Goal: Task Accomplishment & Management: Use online tool/utility

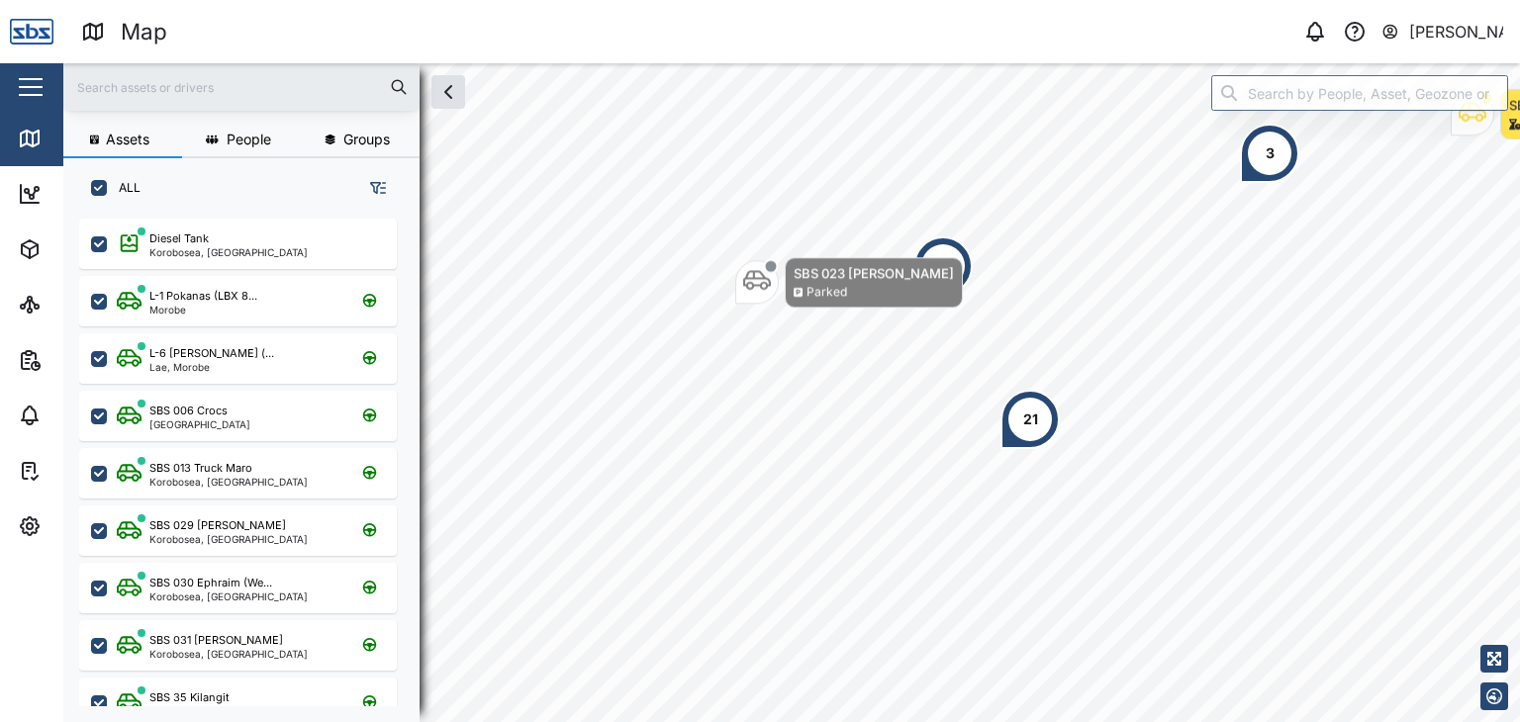
scroll to position [479, 309]
click at [156, 84] on input "text" at bounding box center [241, 87] width 333 height 30
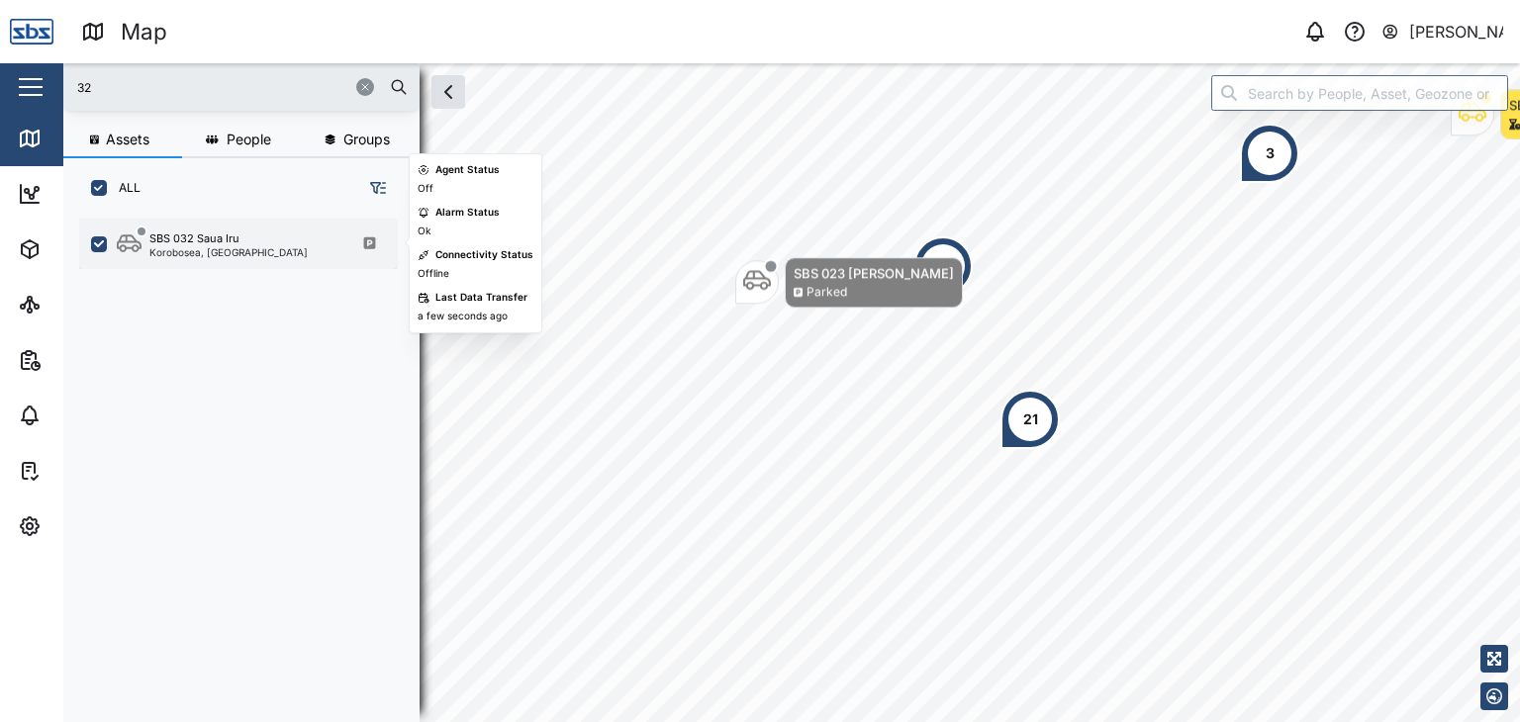
click at [161, 241] on div "SBS 032 Saua Iru" at bounding box center [194, 239] width 90 height 17
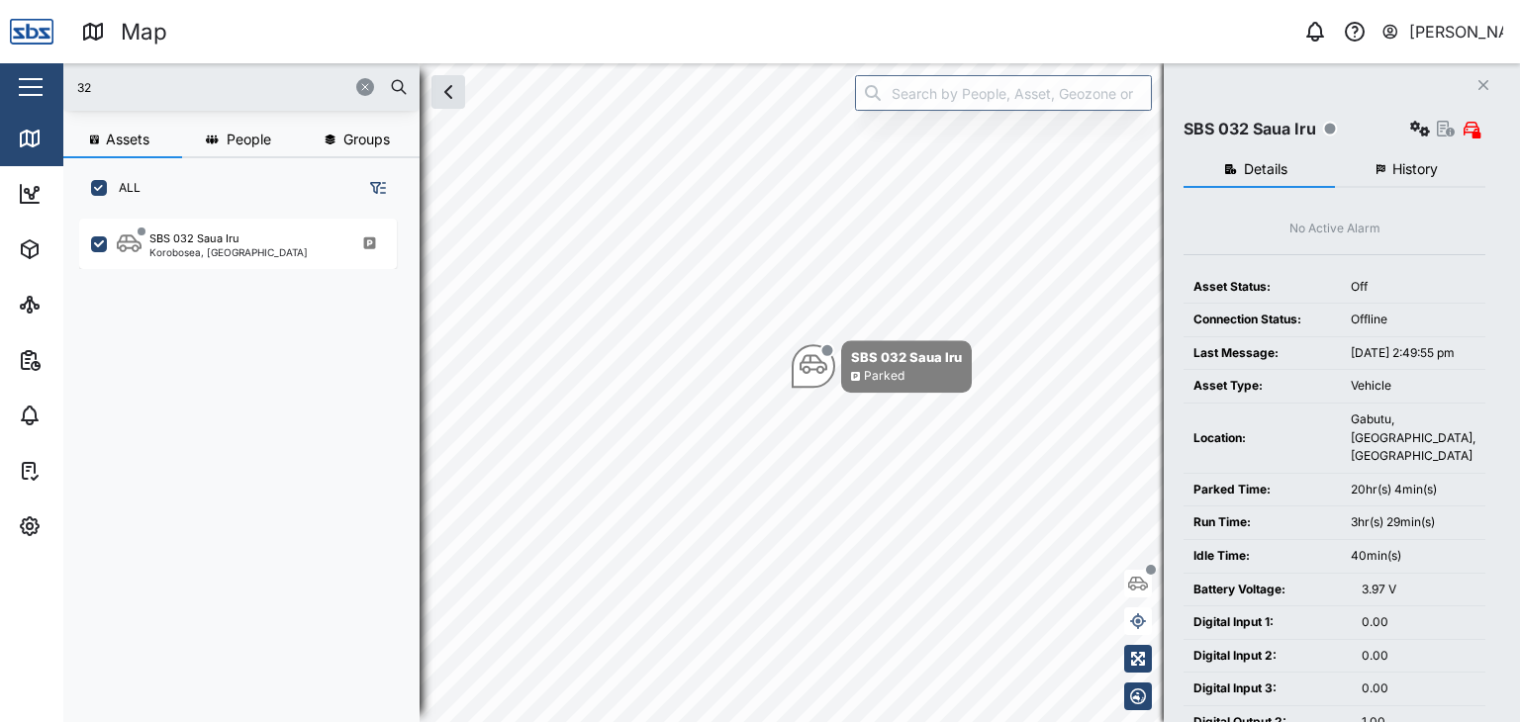
drag, startPoint x: 114, startPoint y: 88, endPoint x: 71, endPoint y: 88, distance: 42.6
click at [71, 88] on div "32" at bounding box center [241, 87] width 356 height 48
type input "29"
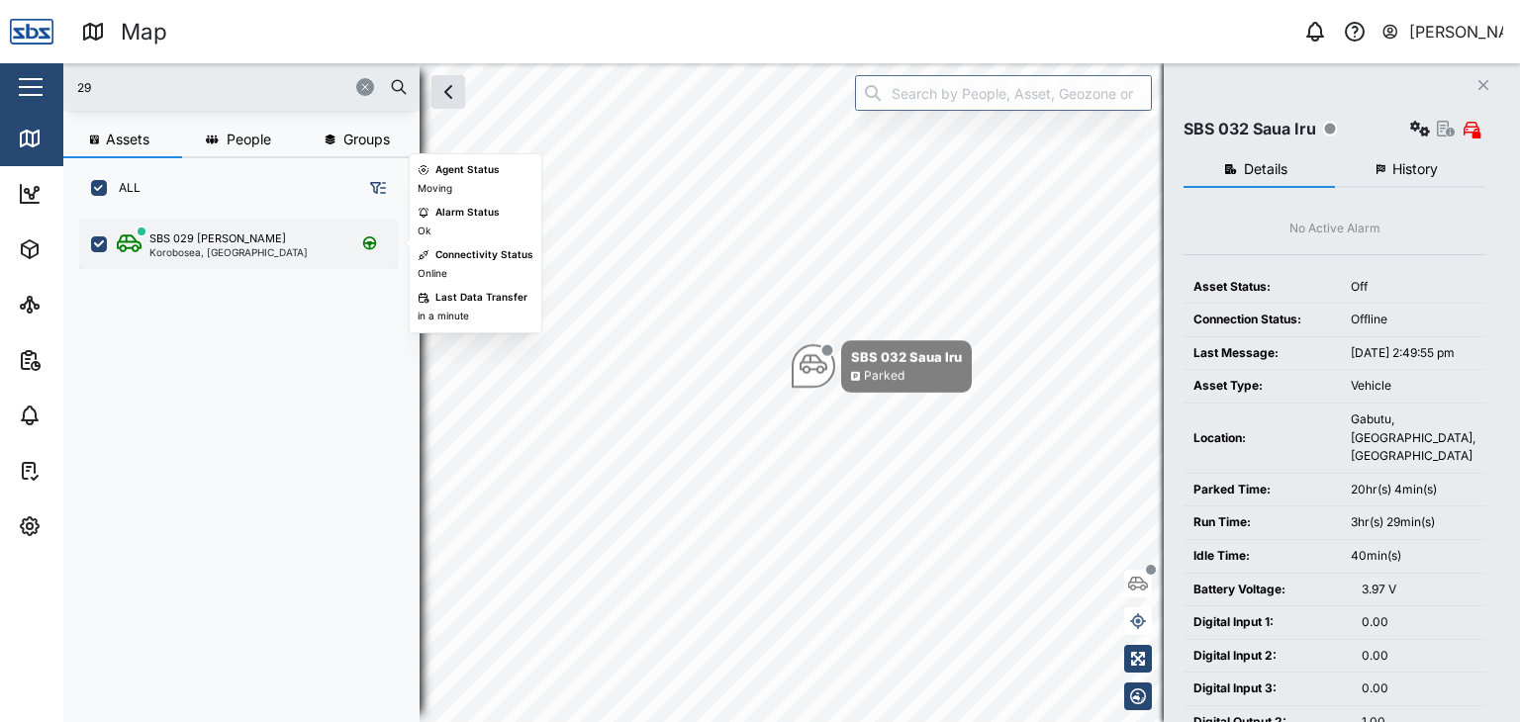
click at [218, 247] on div "Korobosea, [GEOGRAPHIC_DATA]" at bounding box center [228, 252] width 158 height 10
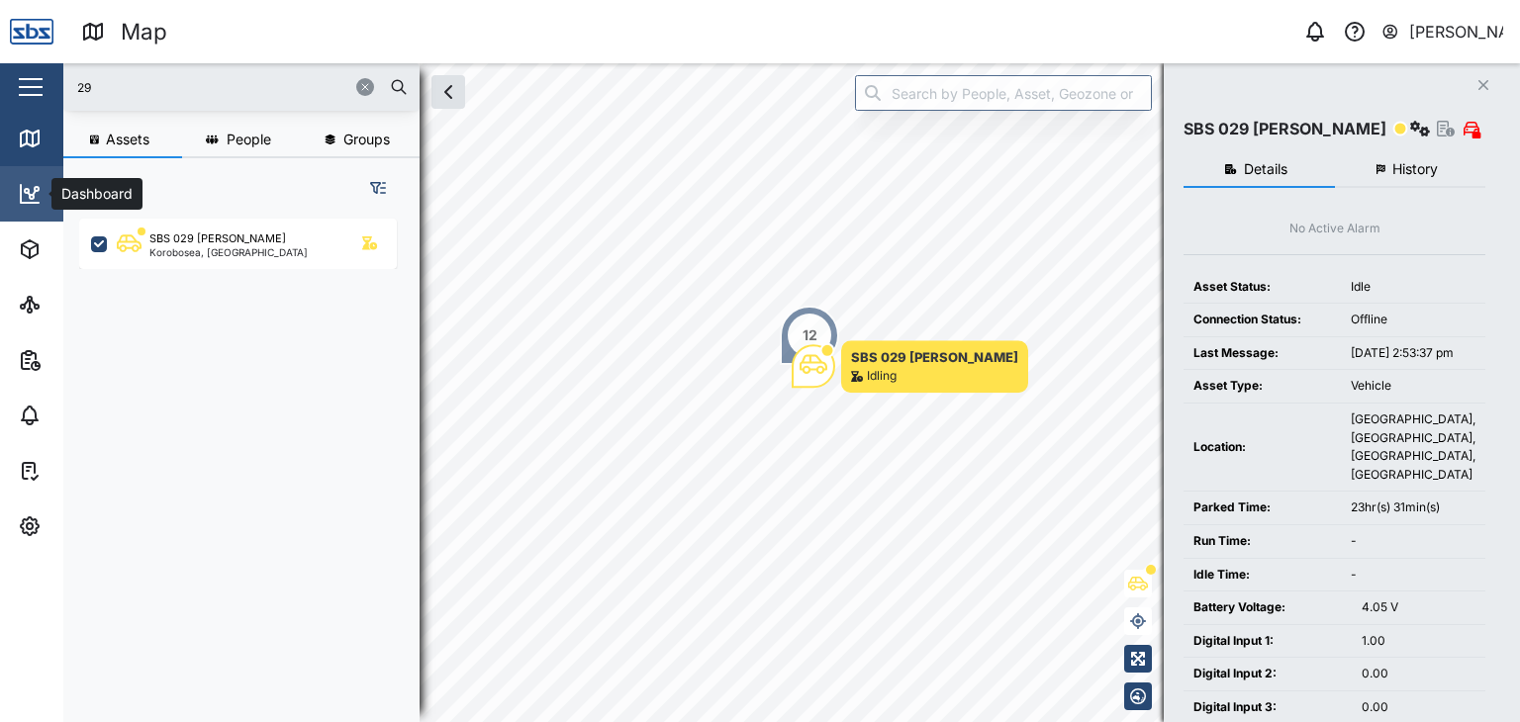
click at [31, 185] on icon at bounding box center [30, 194] width 24 height 24
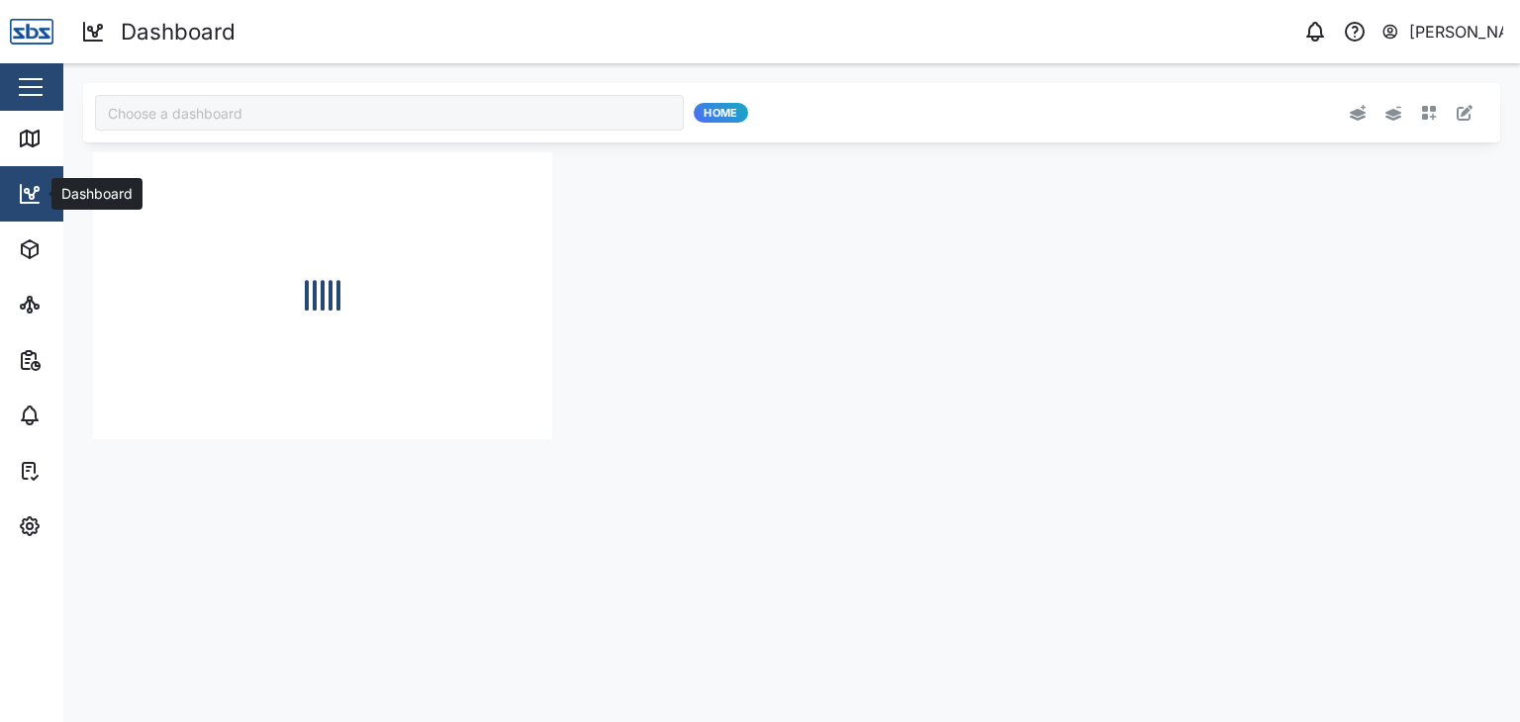
type input "Odometer Update"
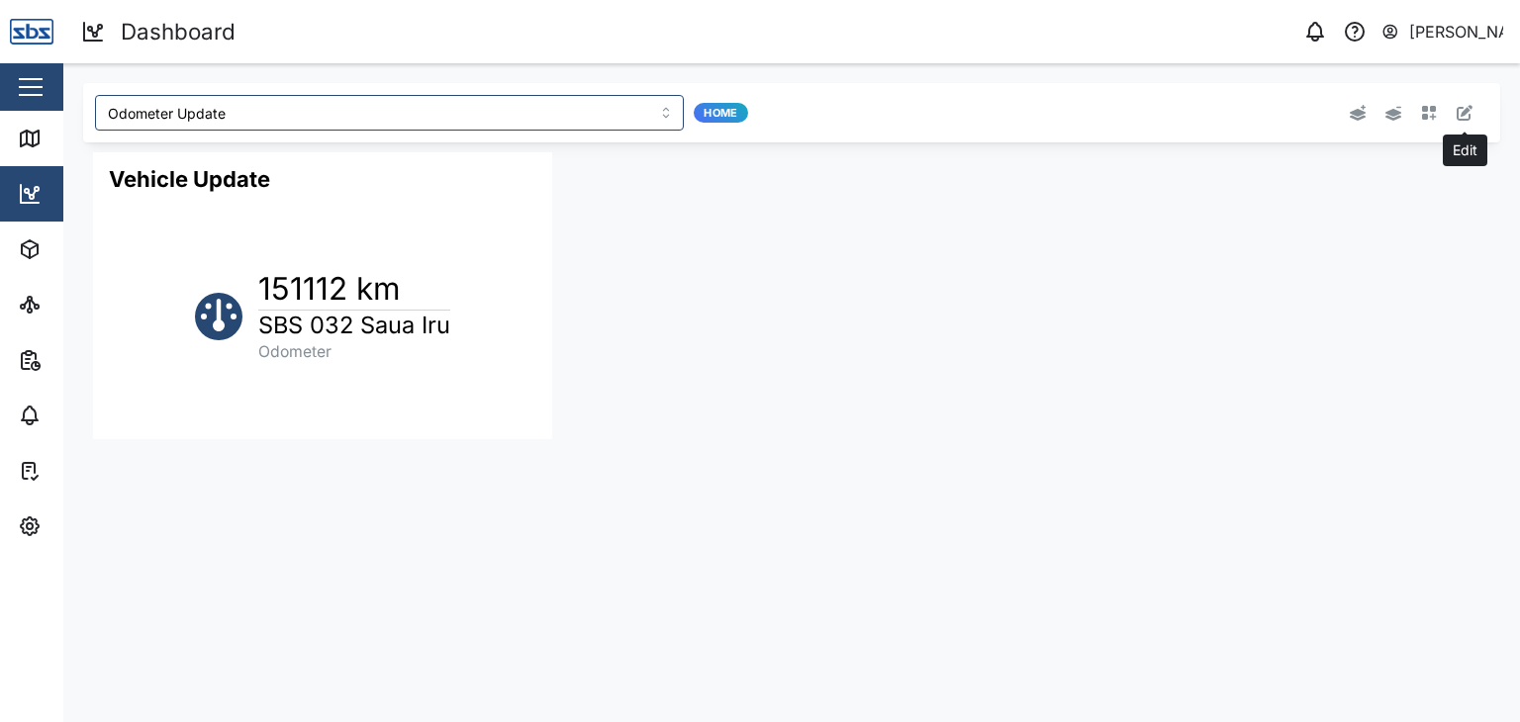
click at [1466, 120] on icon "button" at bounding box center [1465, 113] width 16 height 16
click at [503, 167] on button "button" at bounding box center [511, 166] width 28 height 28
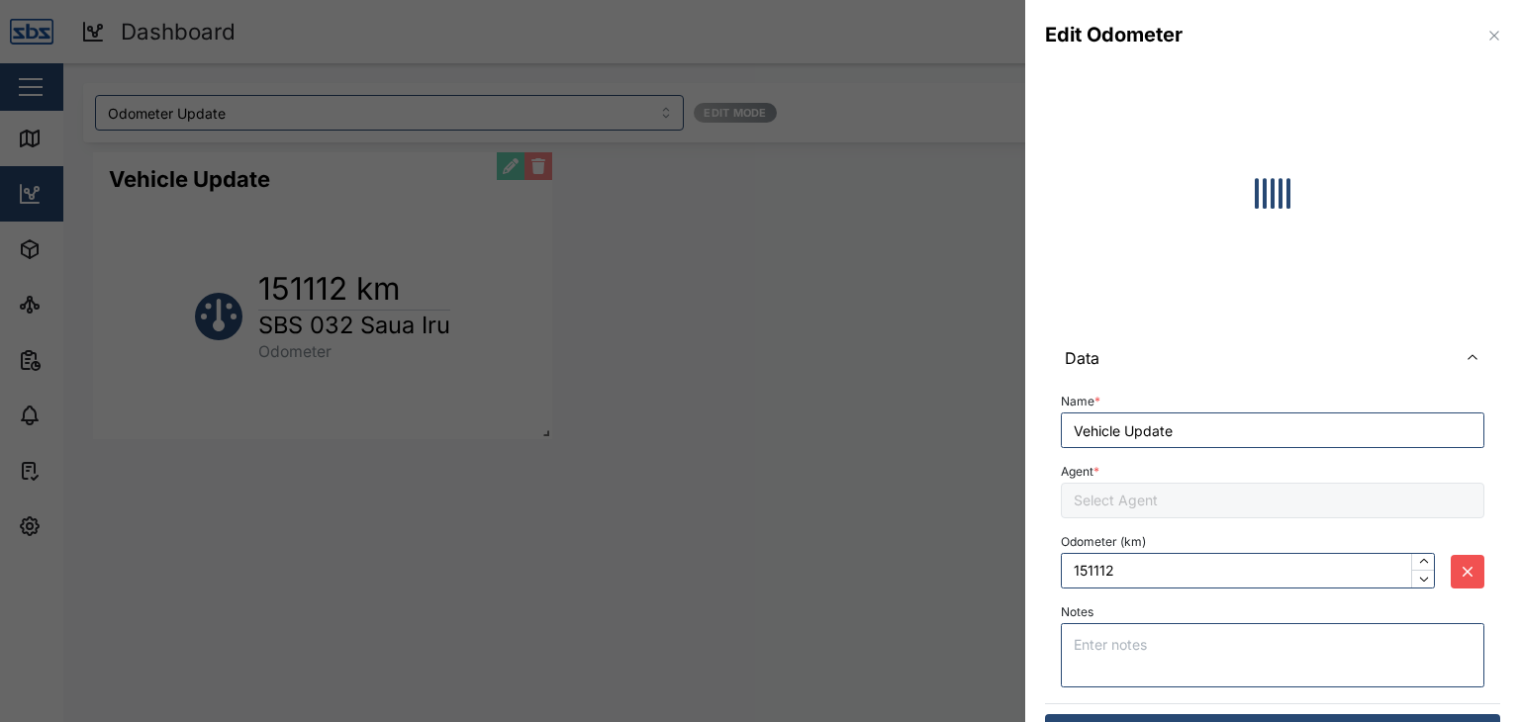
type input "151120"
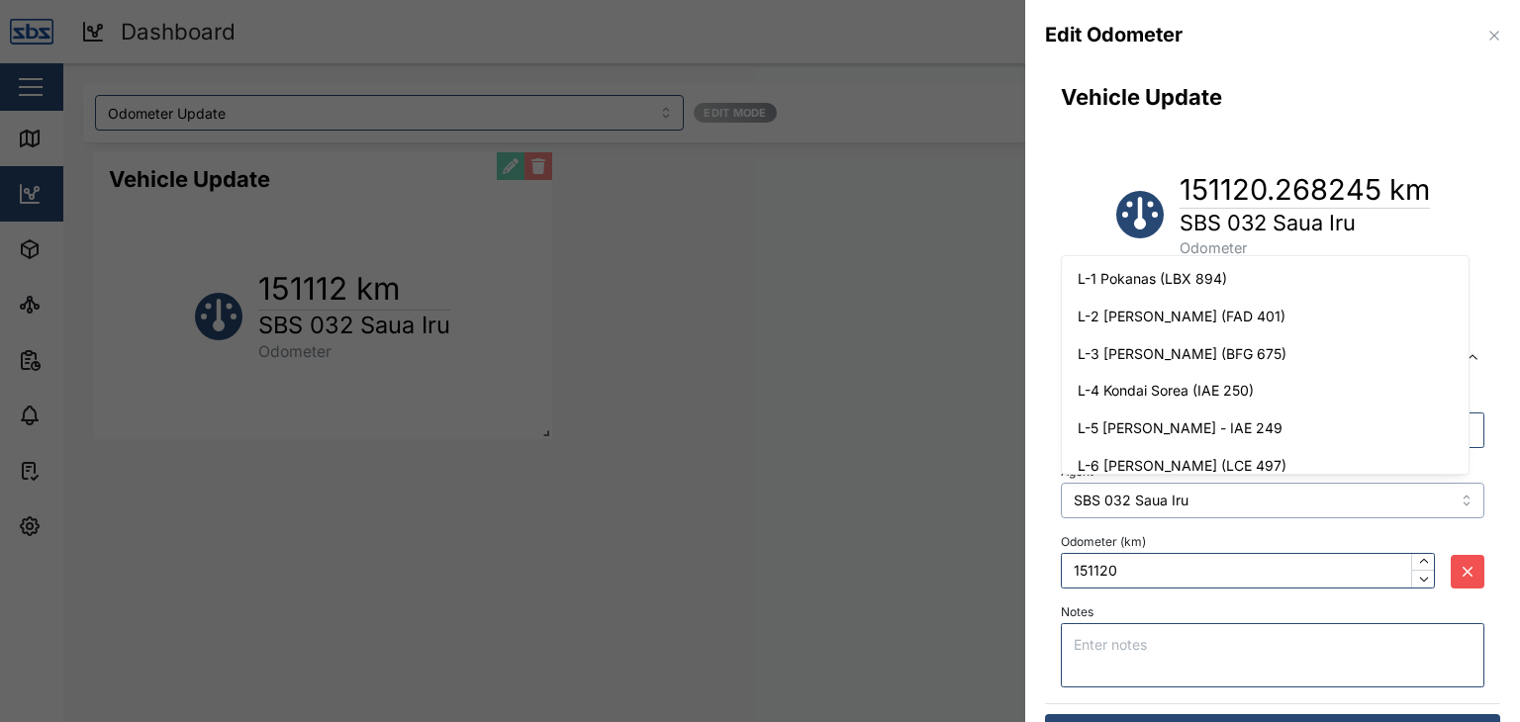
click at [1452, 506] on input "SBS 032 Saua Iru" at bounding box center [1273, 501] width 424 height 36
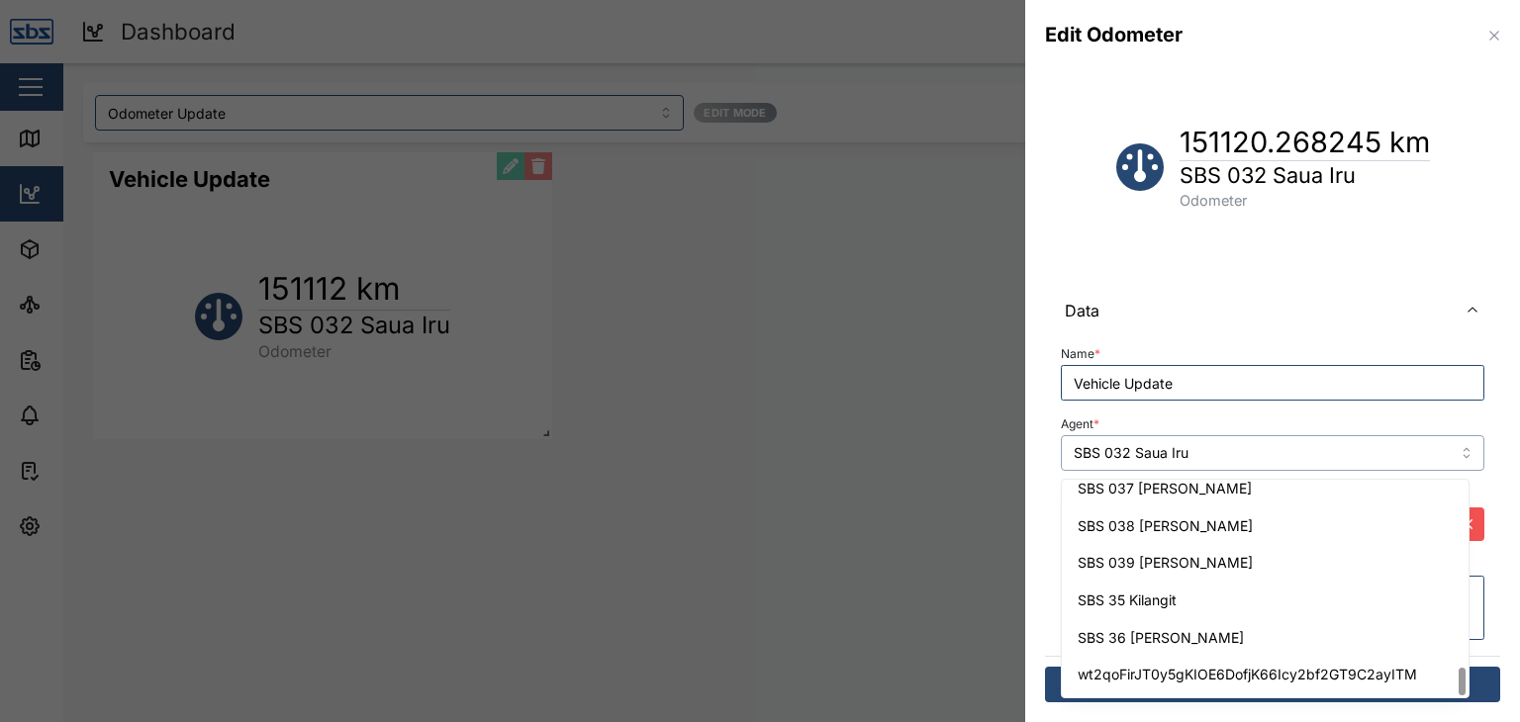
scroll to position [1469, 0]
type input "SBS 35 Kilangit"
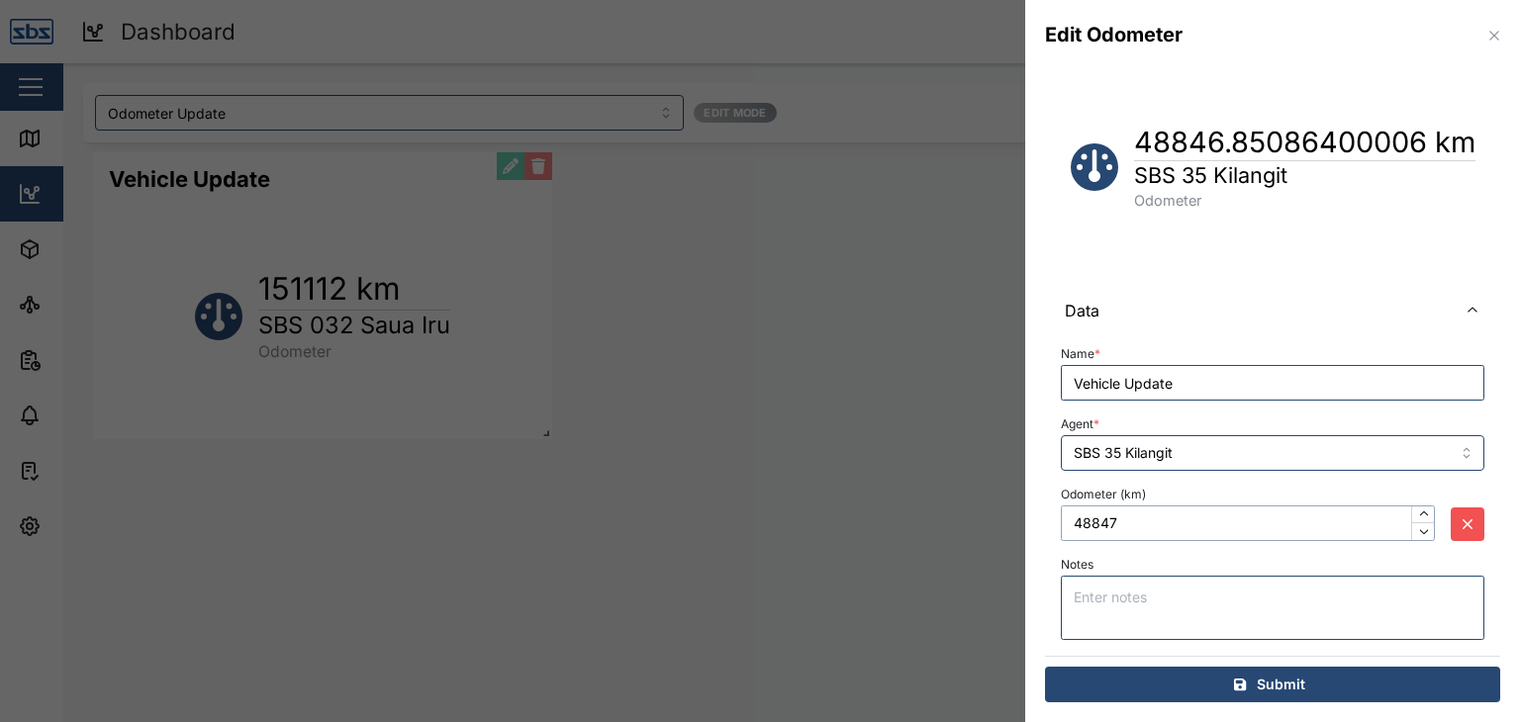
drag, startPoint x: 1127, startPoint y: 527, endPoint x: 1057, endPoint y: 520, distance: 70.6
click at [1057, 520] on div "Name * Vehicle Update Agent * SBS 35 Kilangit Odometer (km) 48847 Notes" at bounding box center [1272, 496] width 455 height 321
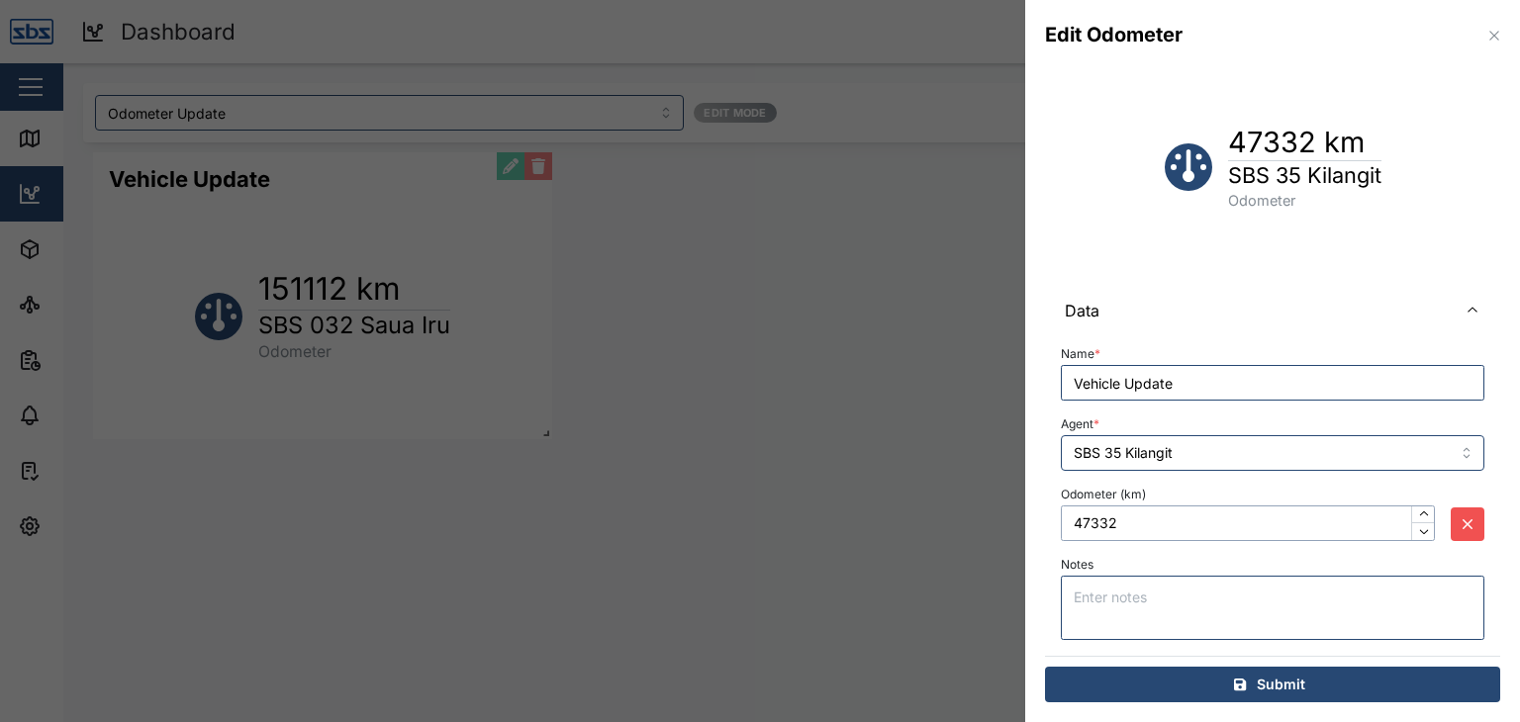
type input "47332"
click at [1270, 683] on span "Submit" at bounding box center [1281, 685] width 48 height 34
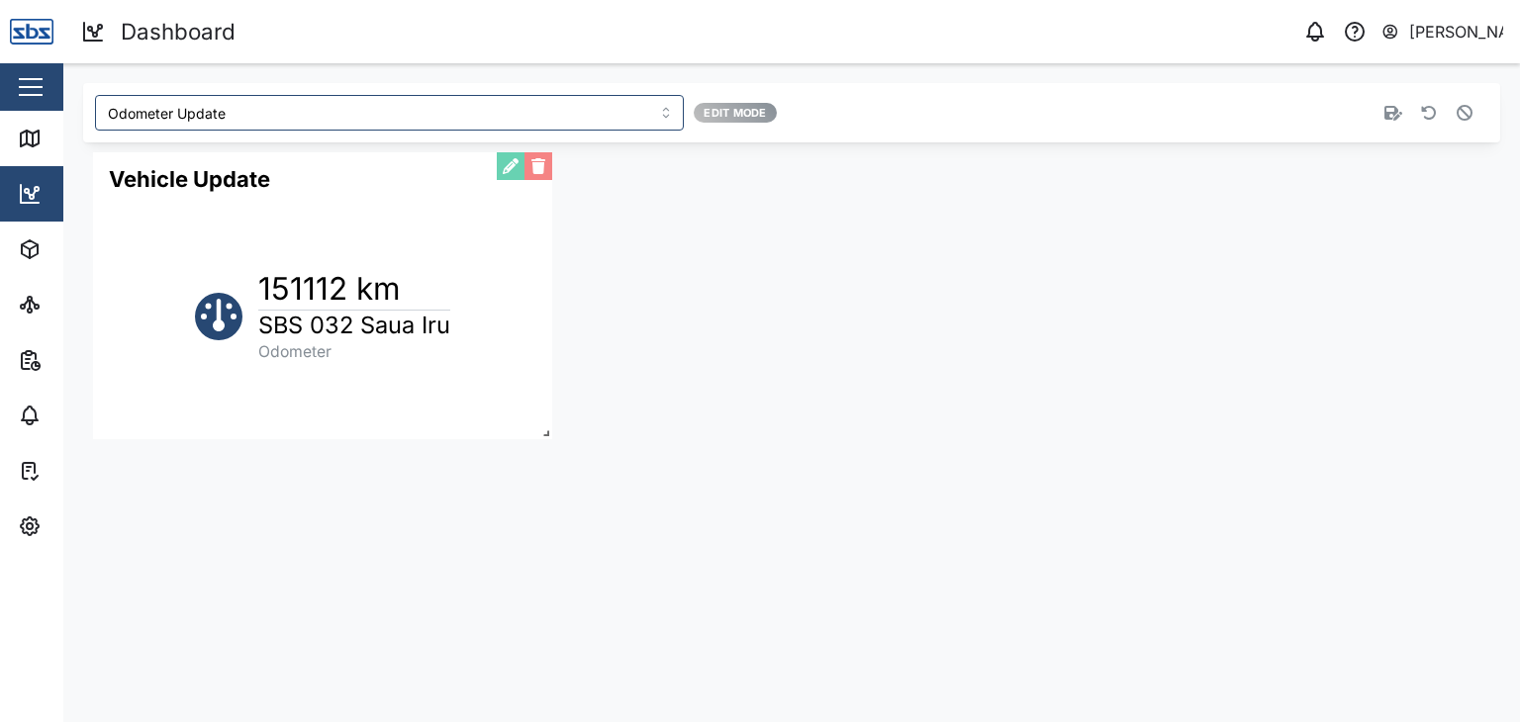
scroll to position [0, 0]
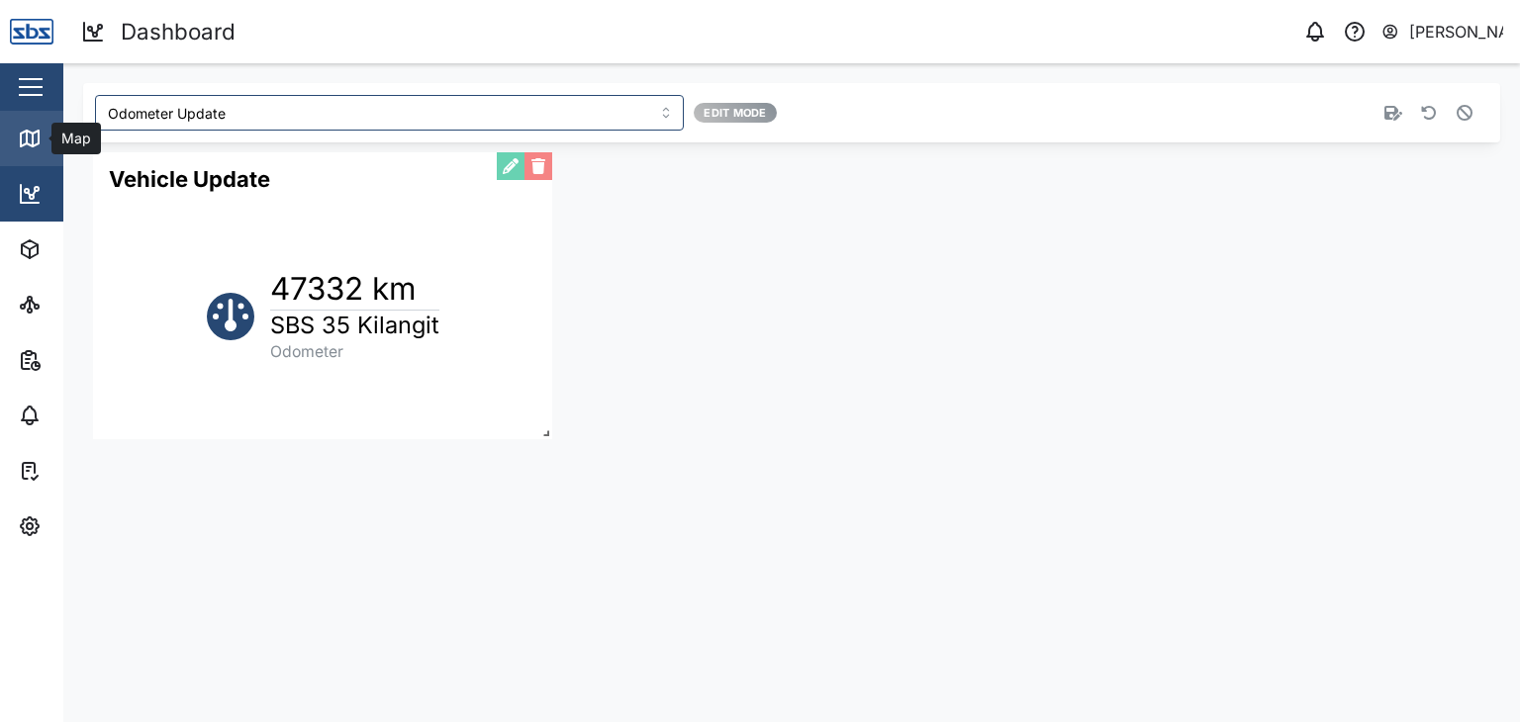
click at [37, 147] on icon at bounding box center [30, 139] width 24 height 24
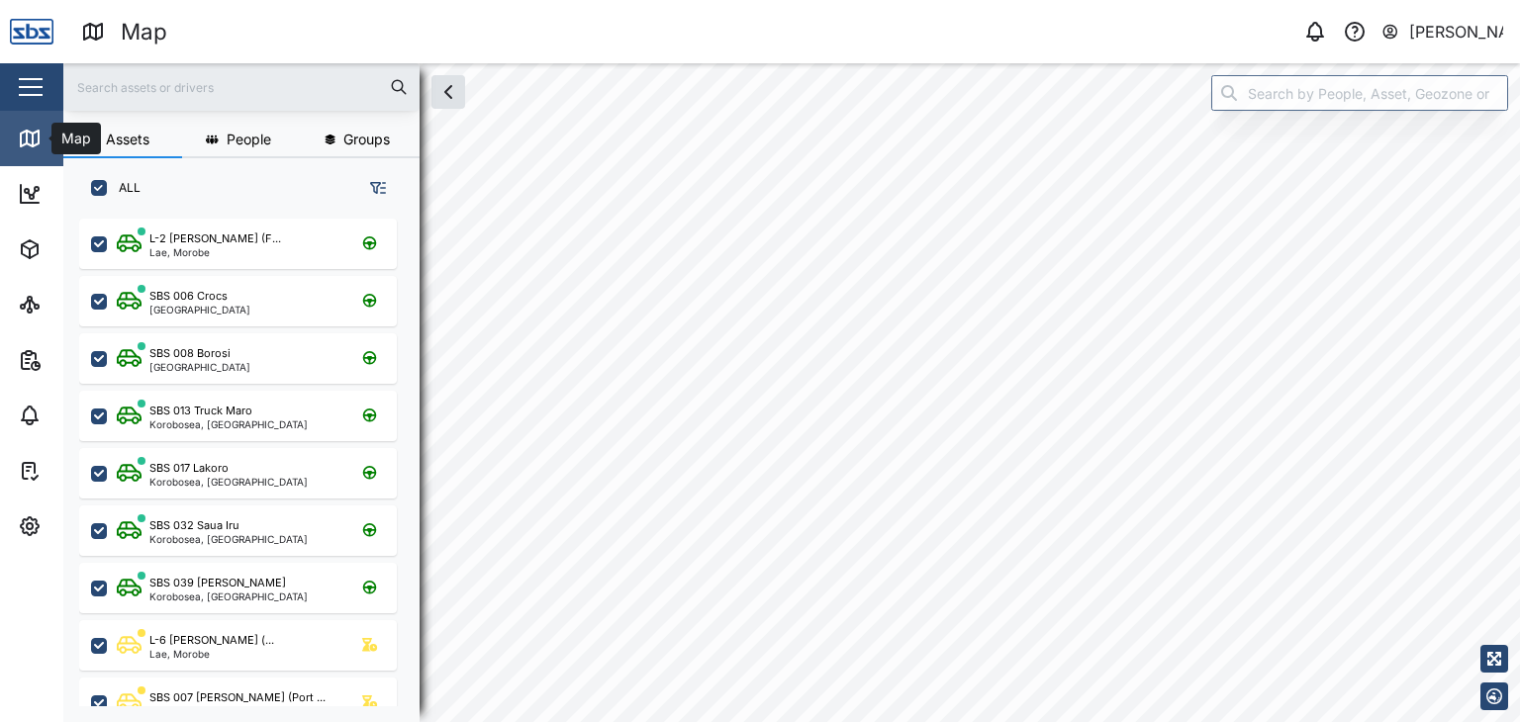
scroll to position [479, 309]
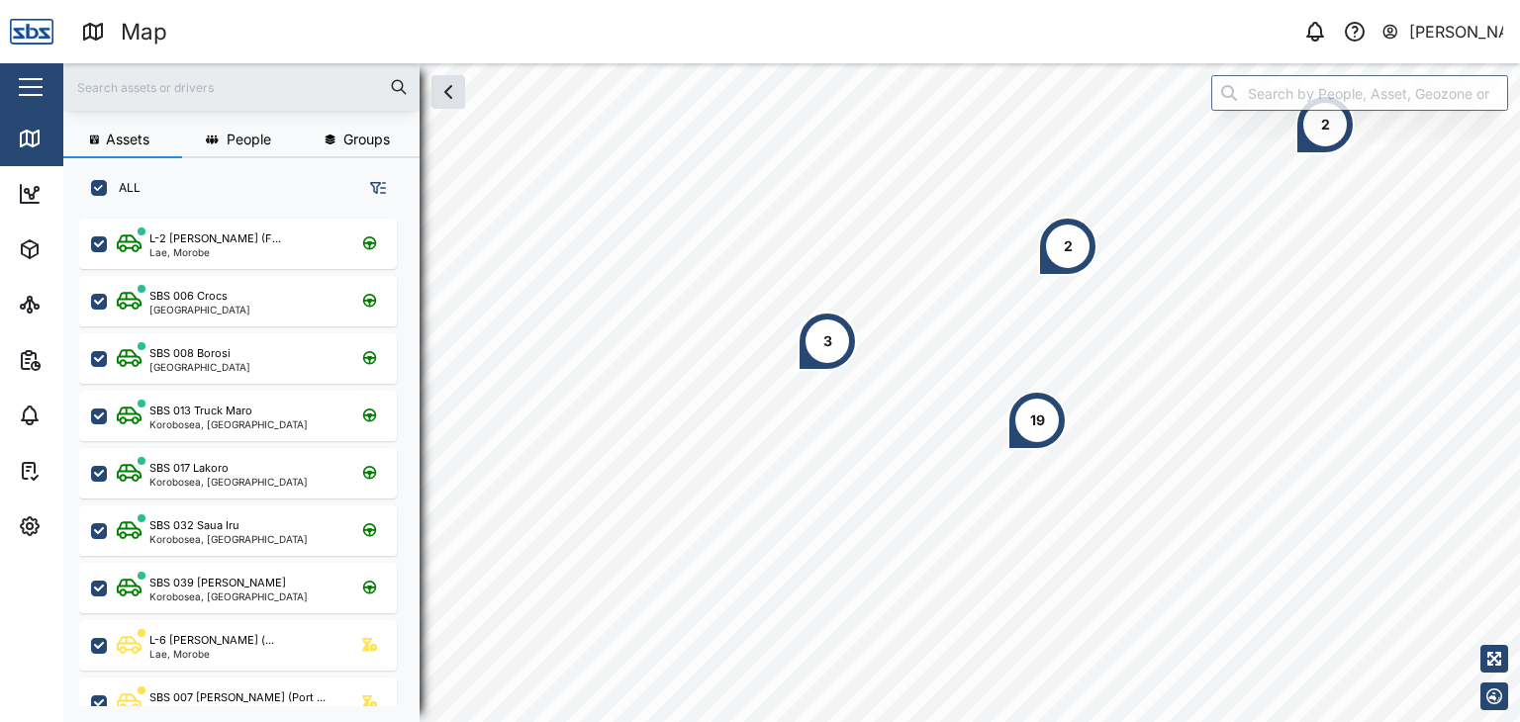
click at [163, 88] on input "text" at bounding box center [241, 87] width 333 height 30
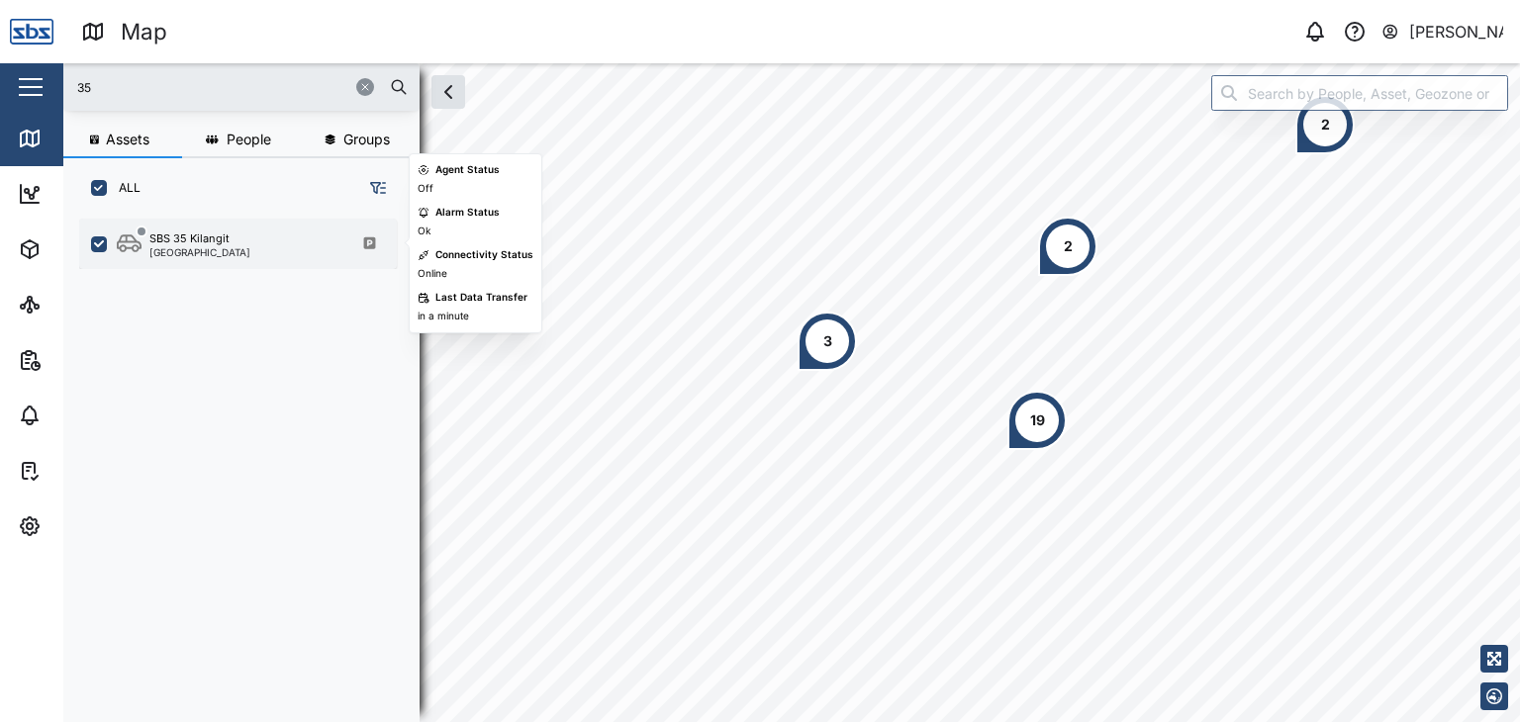
click at [222, 231] on div "SBS 35 Kilangit" at bounding box center [189, 239] width 80 height 17
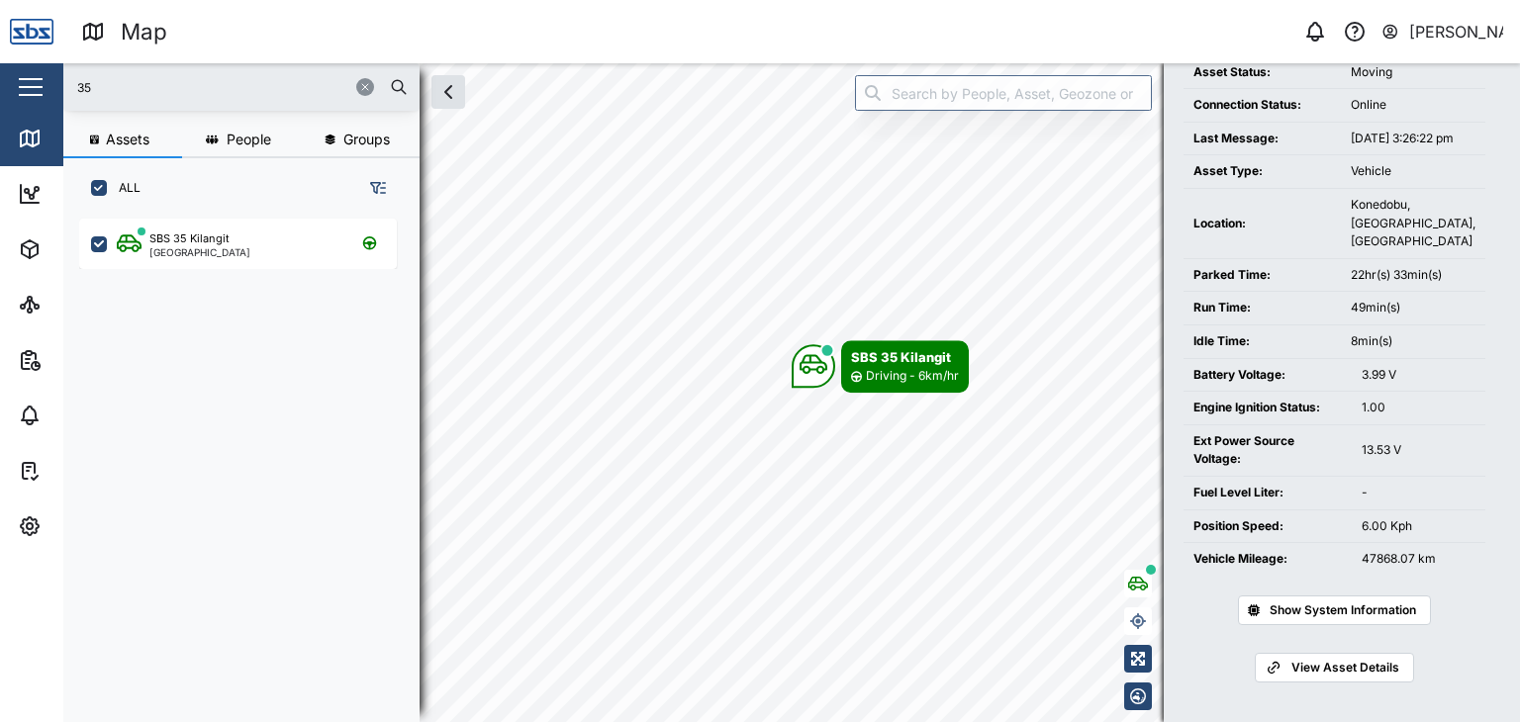
scroll to position [230, 0]
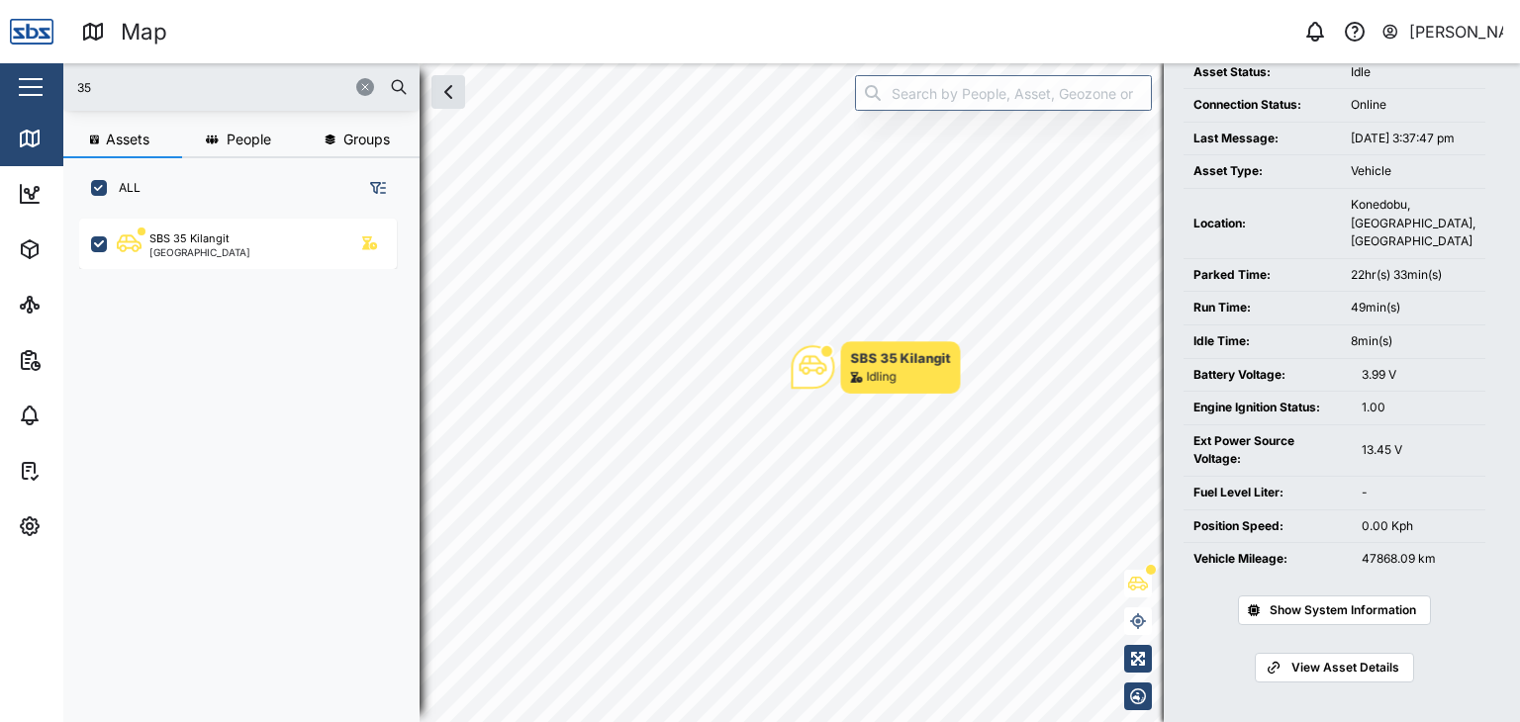
drag, startPoint x: 128, startPoint y: 76, endPoint x: 60, endPoint y: 73, distance: 67.4
click at [60, 73] on div "Map 0 [PERSON_NAME] Close Map Dashboard Assets ATS Camera Generator Personnel T…" at bounding box center [760, 361] width 1520 height 722
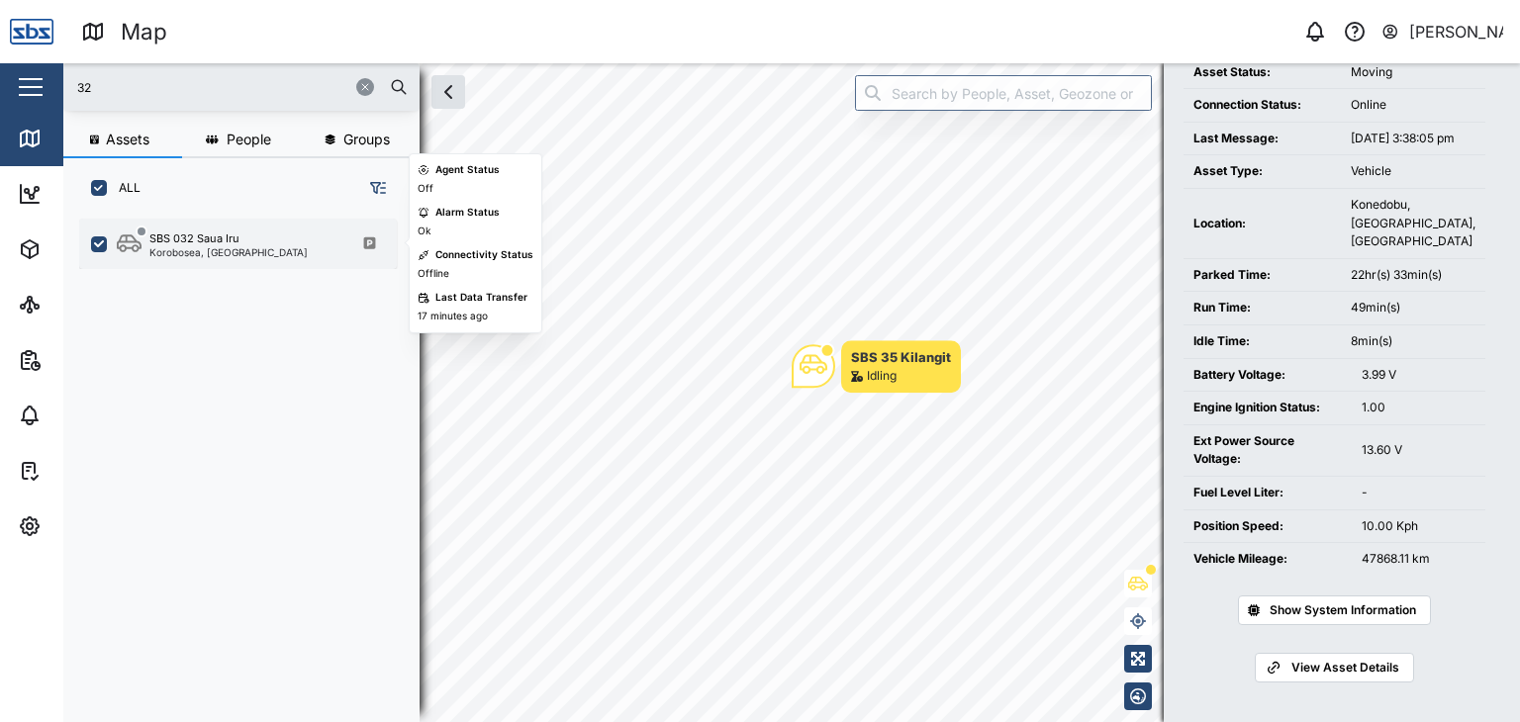
click at [201, 260] on div "SBS 032 Saua Iru Korobosea, [GEOGRAPHIC_DATA]" at bounding box center [238, 244] width 318 height 50
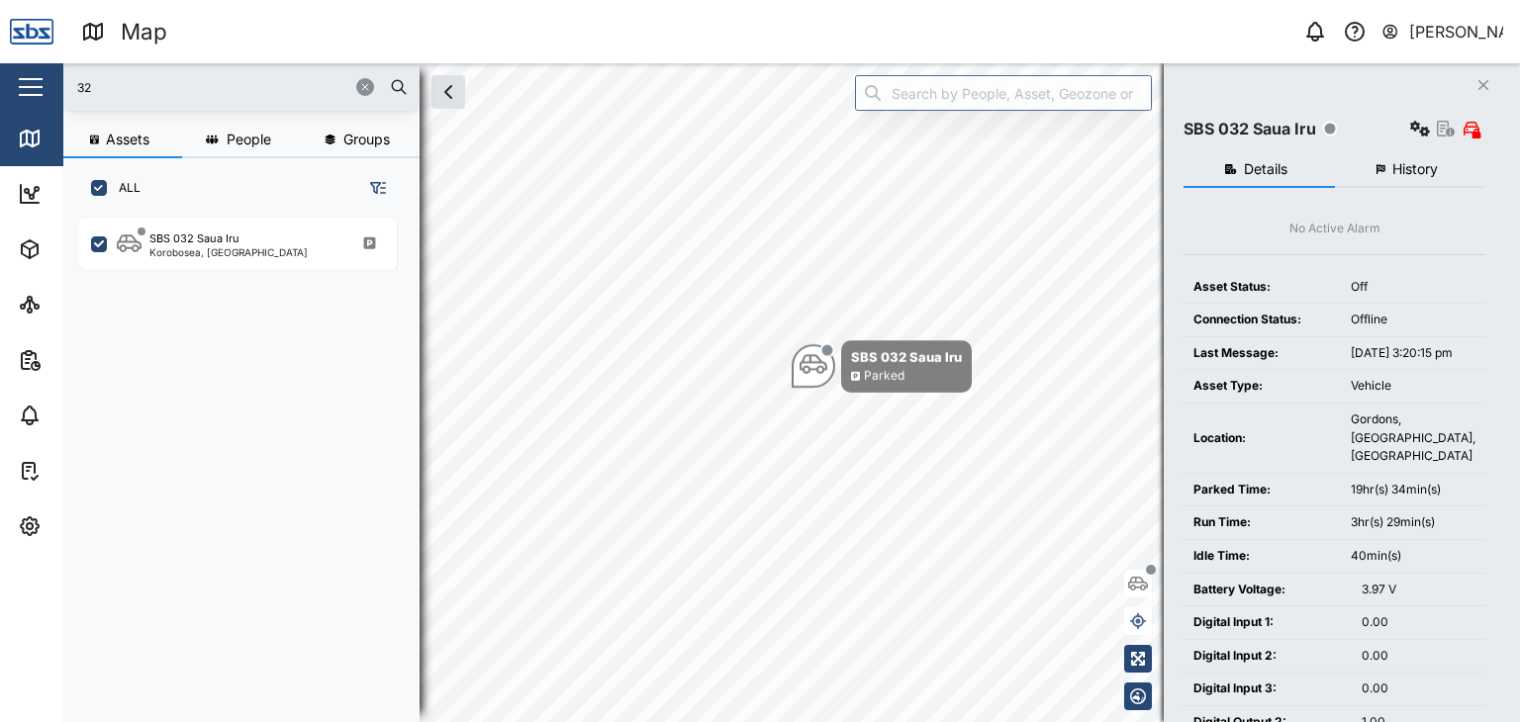
drag, startPoint x: 107, startPoint y: 76, endPoint x: 31, endPoint y: 77, distance: 76.2
click at [31, 77] on div "Map 0 [PERSON_NAME] Close Map Dashboard Assets ATS Camera Generator Personnel T…" at bounding box center [760, 361] width 1520 height 722
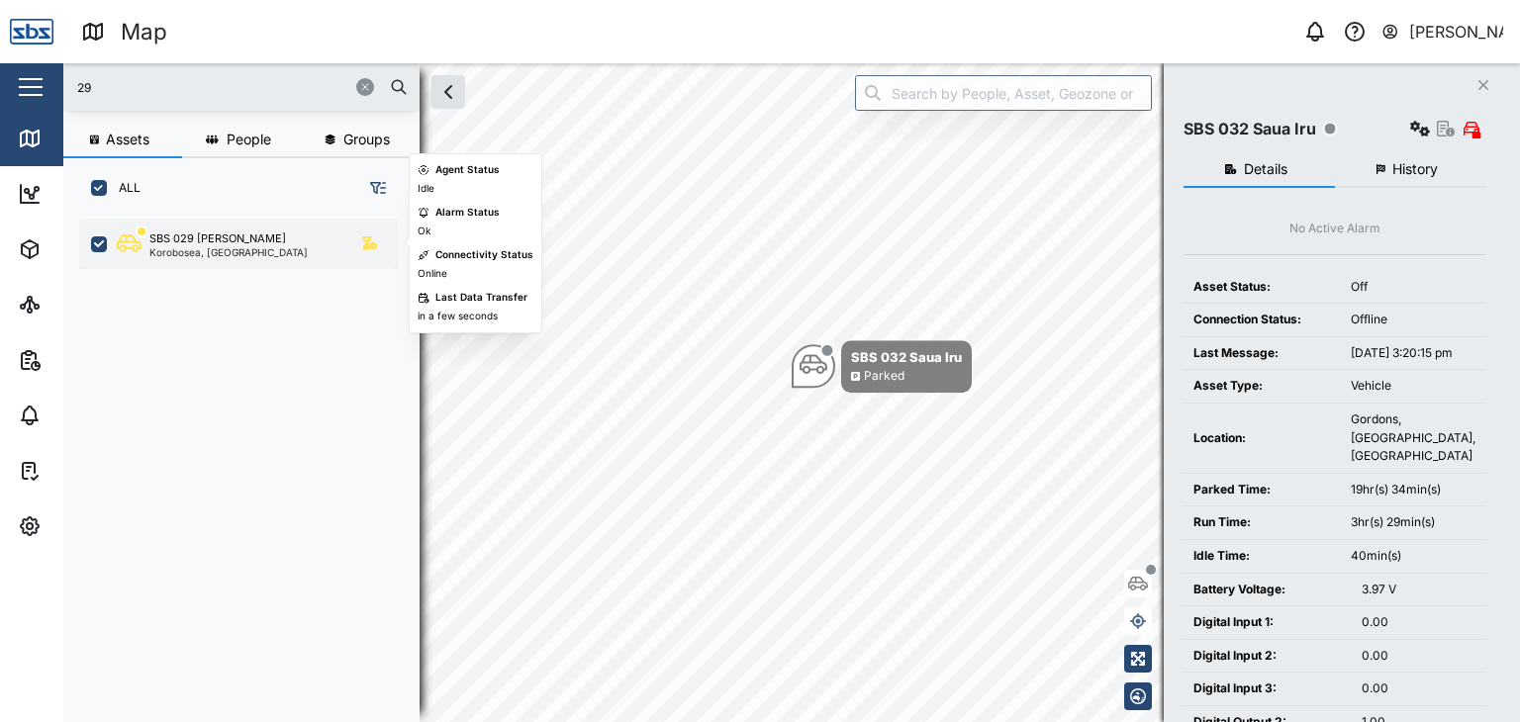
click at [200, 242] on div "SBS 029 [PERSON_NAME]" at bounding box center [217, 239] width 137 height 17
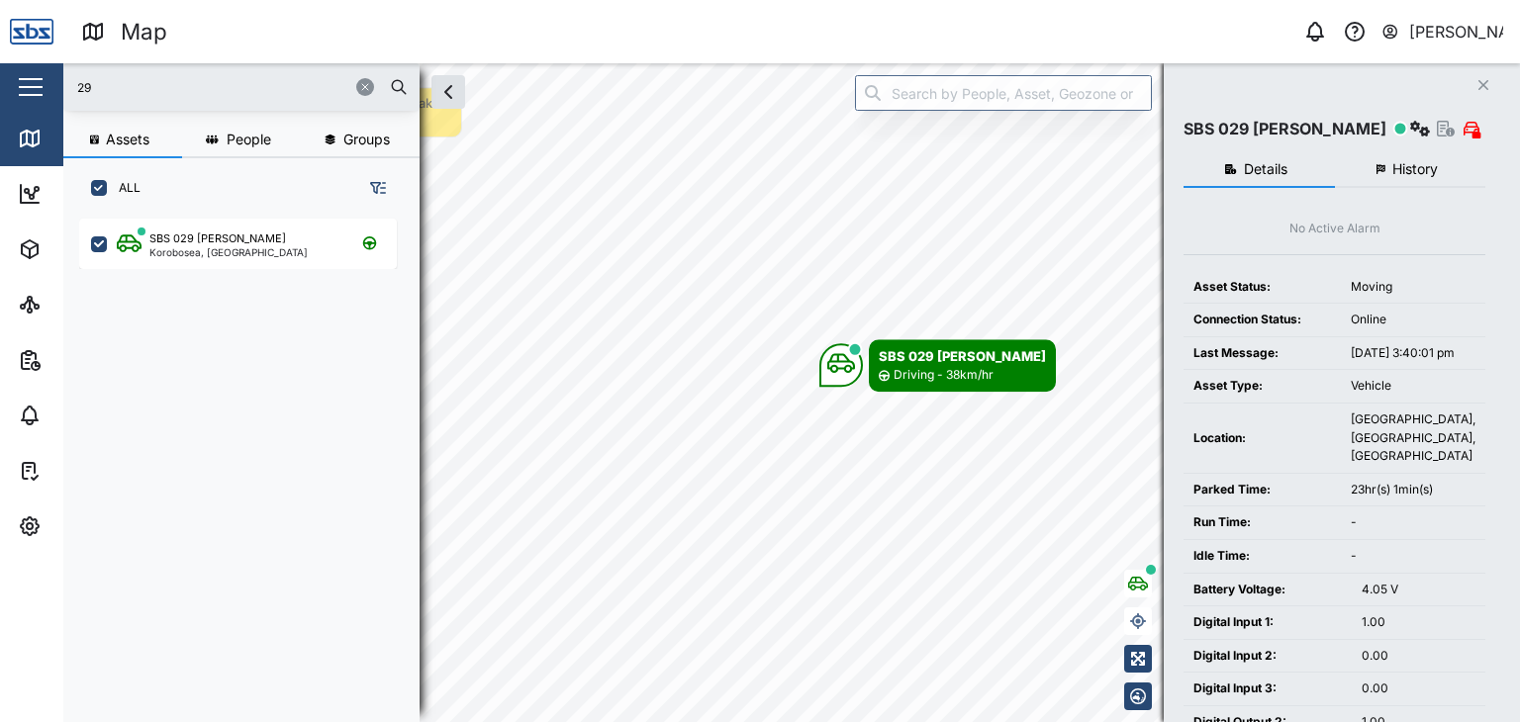
drag, startPoint x: 139, startPoint y: 88, endPoint x: 50, endPoint y: 89, distance: 88.1
click at [50, 89] on div "Map 0 [PERSON_NAME] Close Map Dashboard Assets ATS Camera Generator Personnel T…" at bounding box center [760, 361] width 1520 height 722
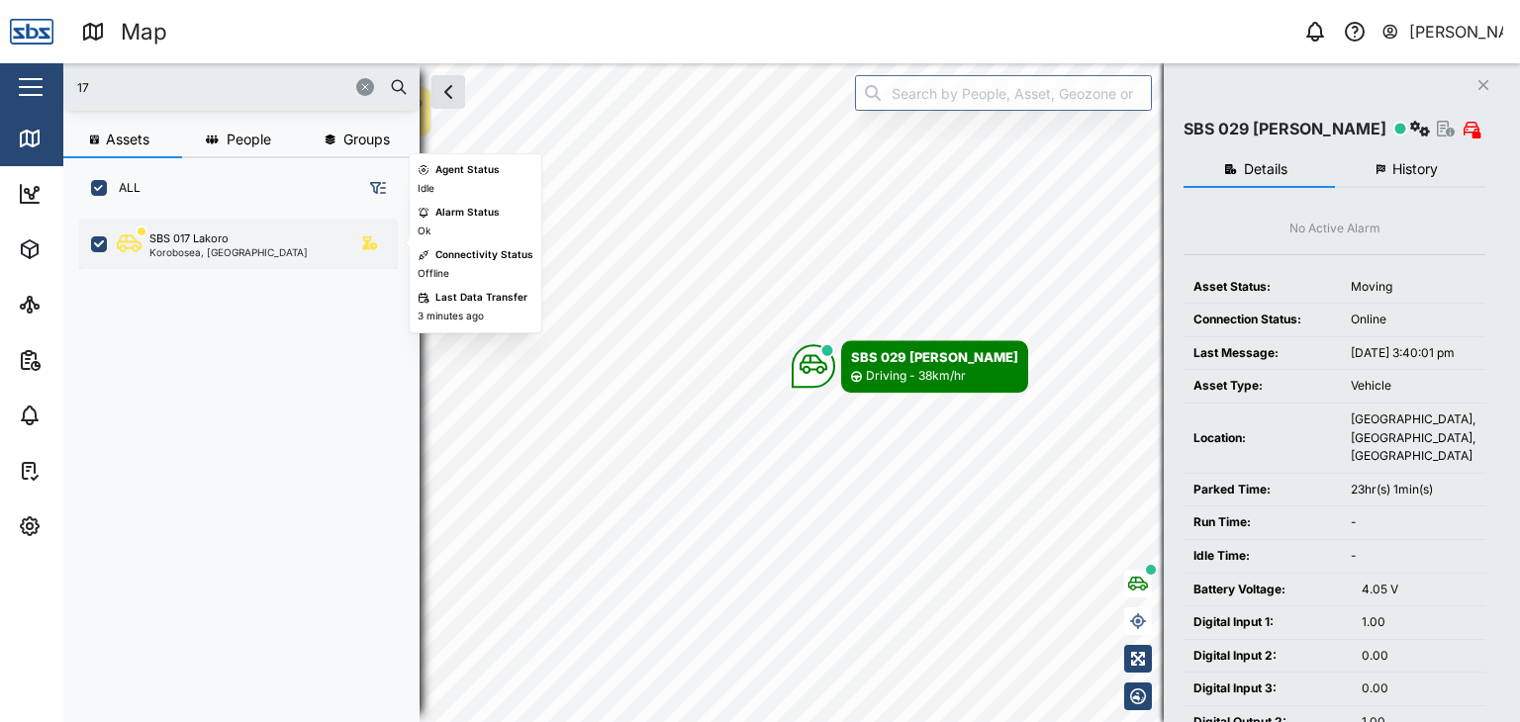
type input "17"
click at [222, 232] on div "SBS 017 Lakoro" at bounding box center [188, 239] width 79 height 17
